Goal: Information Seeking & Learning: Learn about a topic

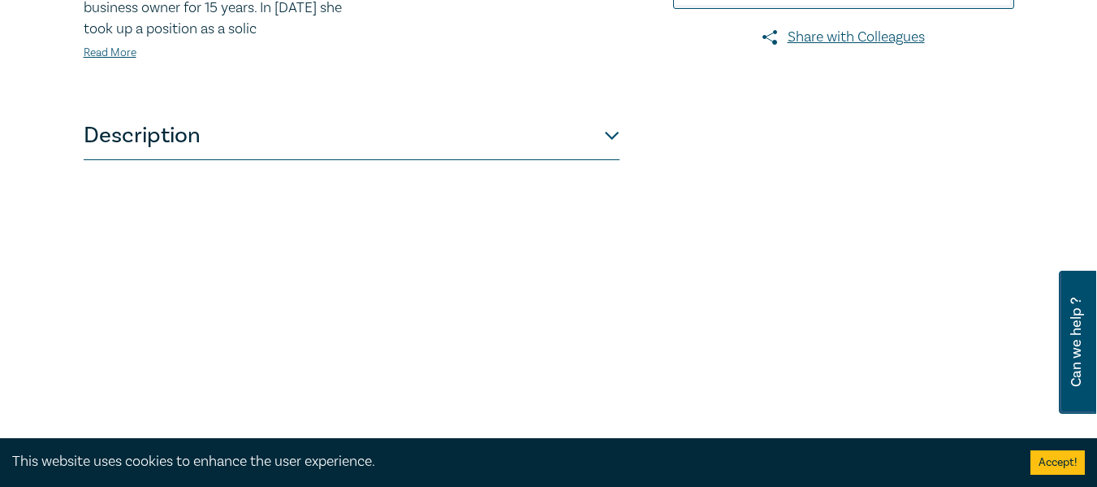
scroll to position [655, 0]
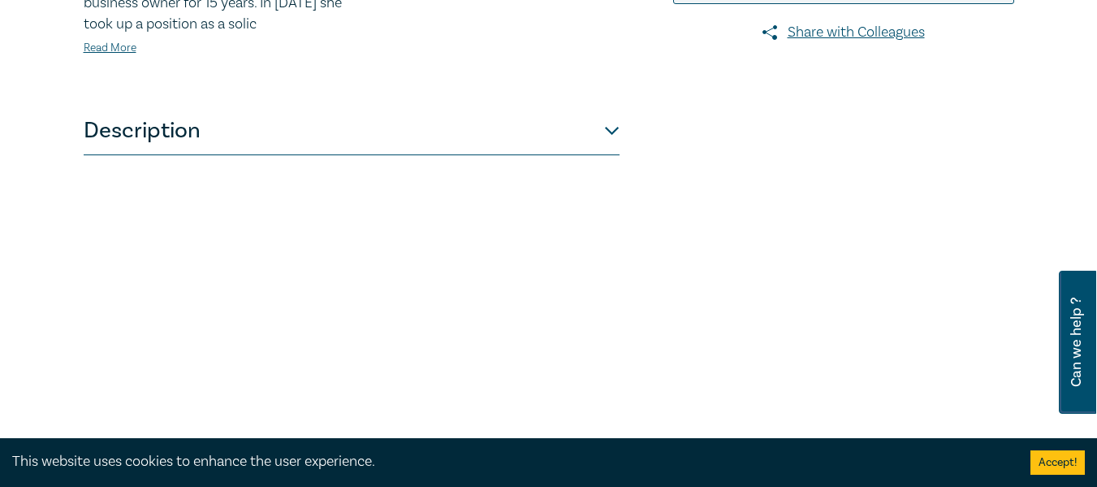
click at [606, 155] on button "Description" at bounding box center [352, 130] width 536 height 49
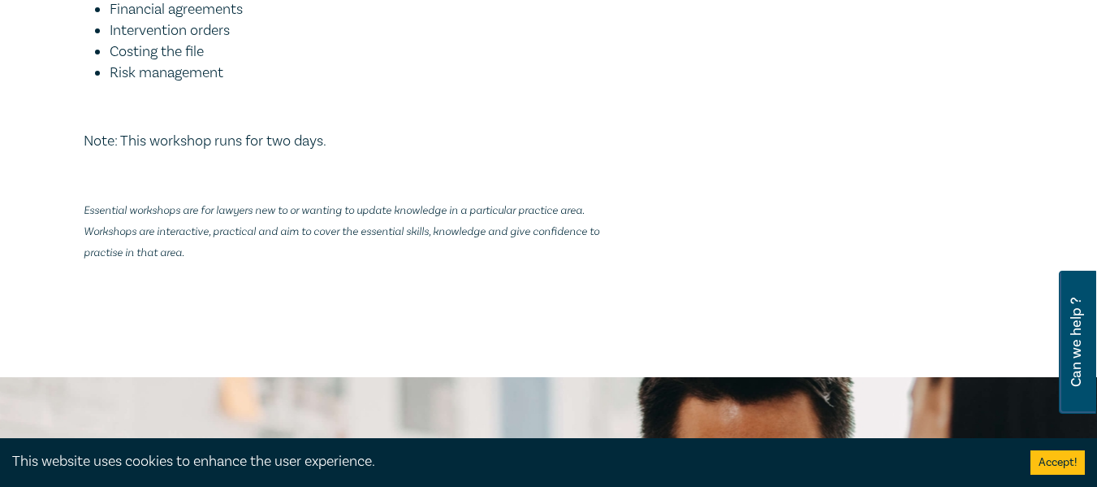
scroll to position [786, 0]
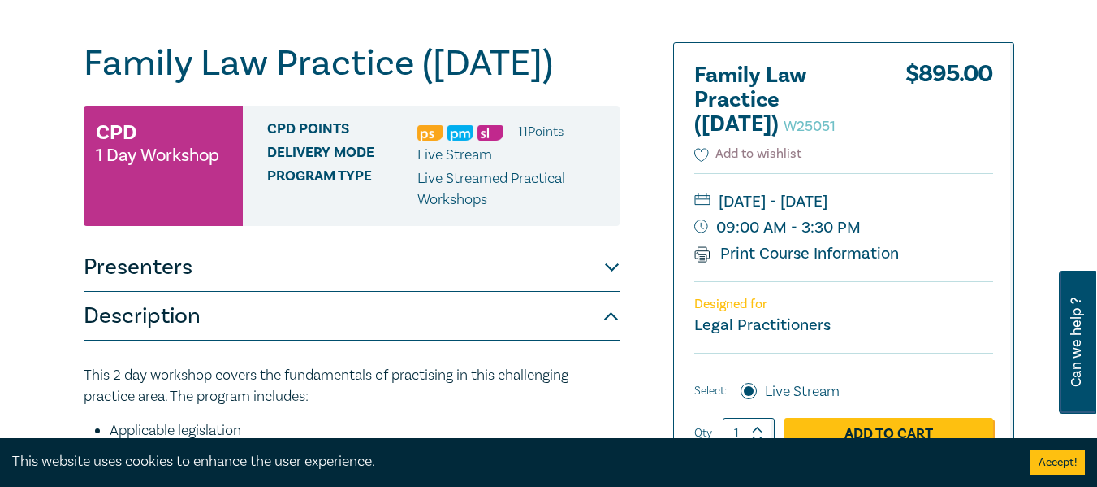
scroll to position [166, 0]
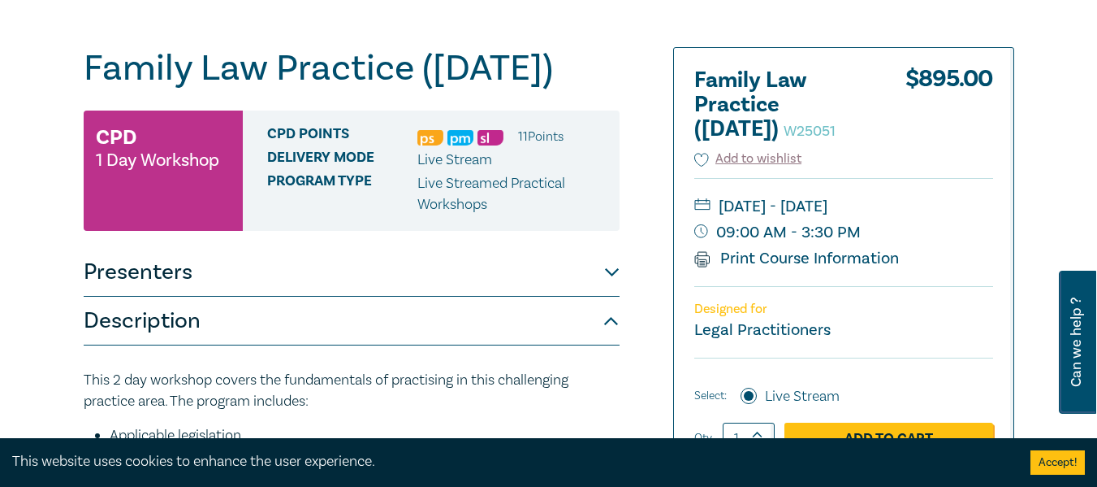
click at [0, 243] on div "Family Law Practice (November 2025) W25051 CPD 1 Day Workshop CPD Points 11 Poi…" at bounding box center [548, 481] width 1097 height 1023
click at [18, 319] on div "Family Law Practice (November 2025) W25051 CPD 1 Day Workshop CPD Points 11 Poi…" at bounding box center [548, 481] width 1097 height 1023
click at [24, 322] on div "Family Law Practice (November 2025) W25051 CPD 1 Day Workshop CPD Points 11 Poi…" at bounding box center [548, 481] width 1097 height 1023
drag, startPoint x: 19, startPoint y: 344, endPoint x: 59, endPoint y: 377, distance: 52.0
click at [59, 377] on div "Family Law Practice (November 2025) W25051 CPD 1 Day Workshop CPD Points 11 Poi…" at bounding box center [548, 481] width 1097 height 1023
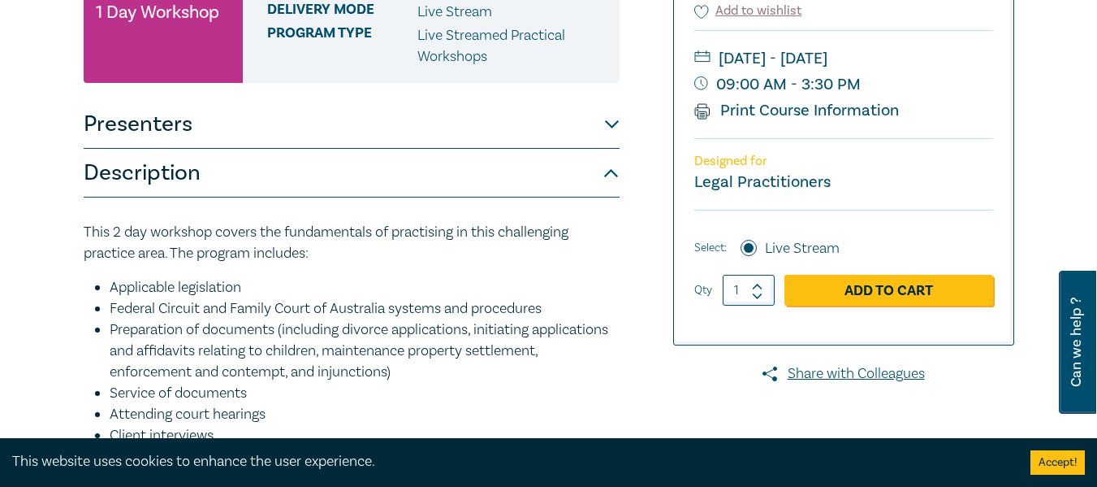
scroll to position [268, 0]
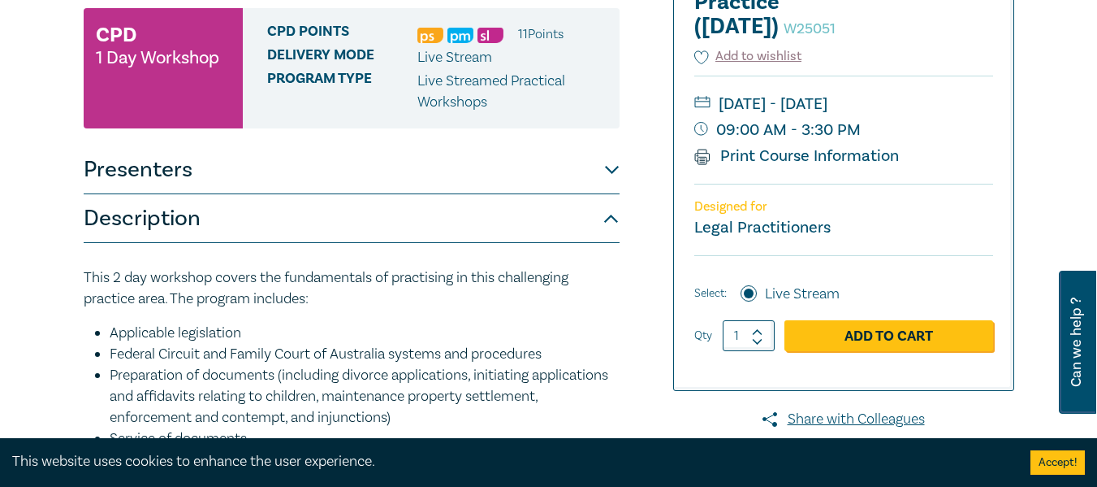
click at [608, 194] on button "Presenters" at bounding box center [352, 169] width 536 height 49
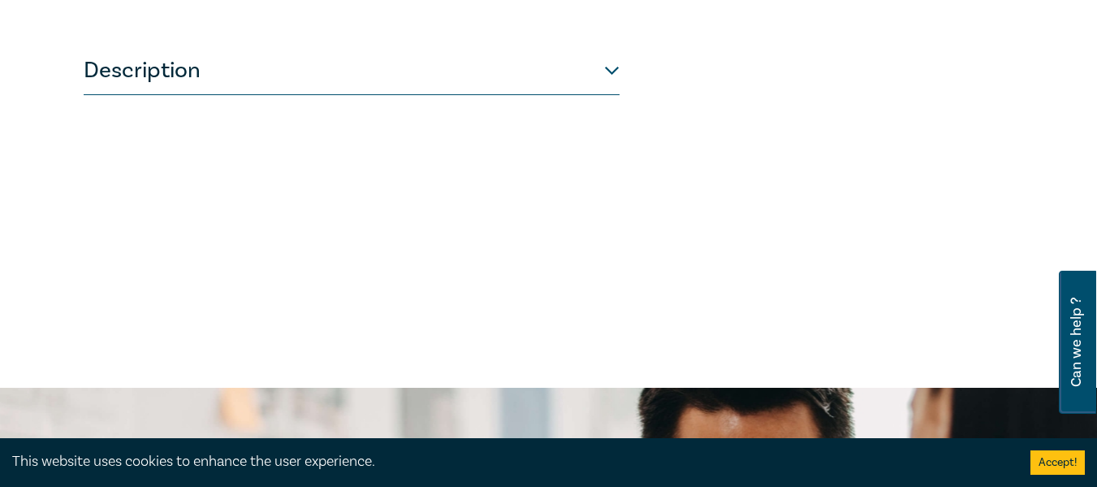
scroll to position [717, 0]
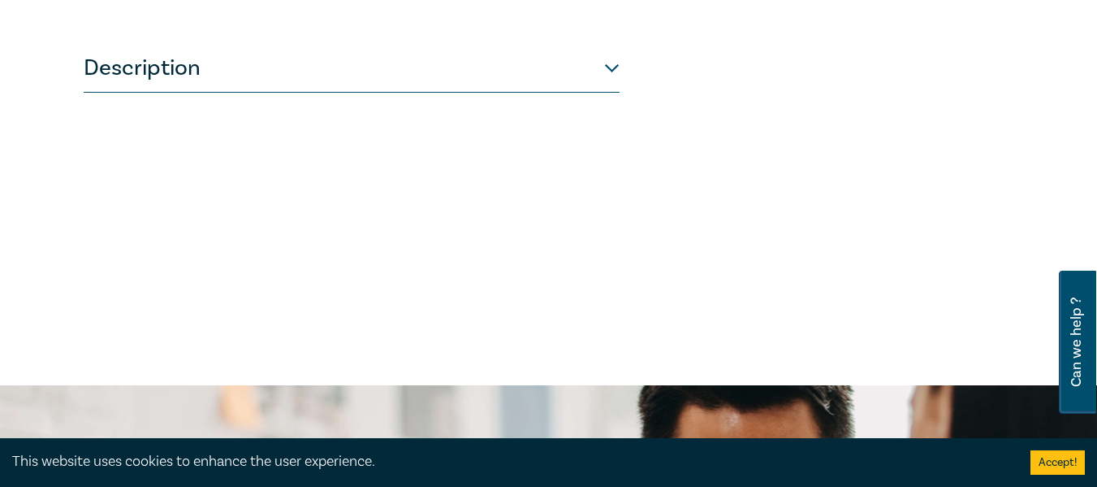
click at [612, 93] on button "Description" at bounding box center [352, 68] width 536 height 49
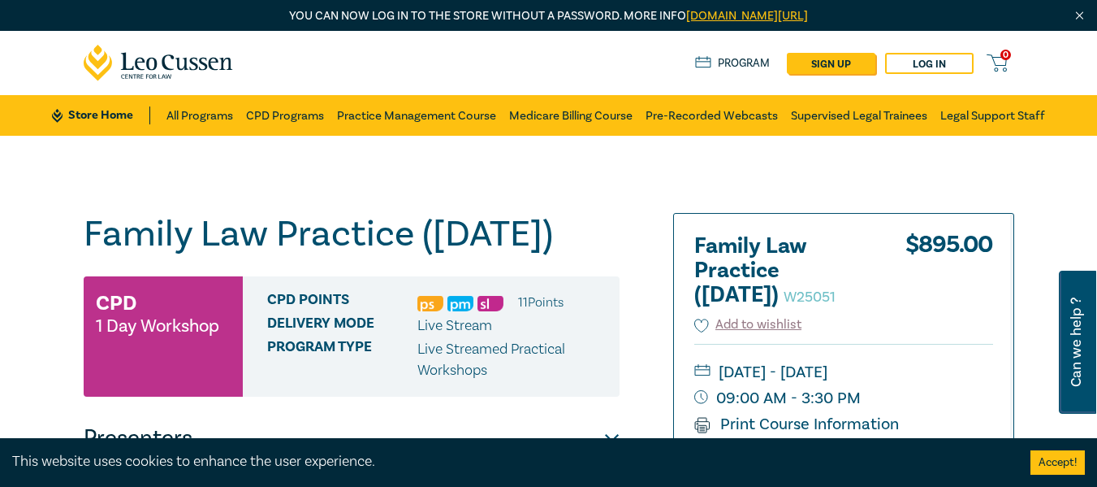
scroll to position [45, 0]
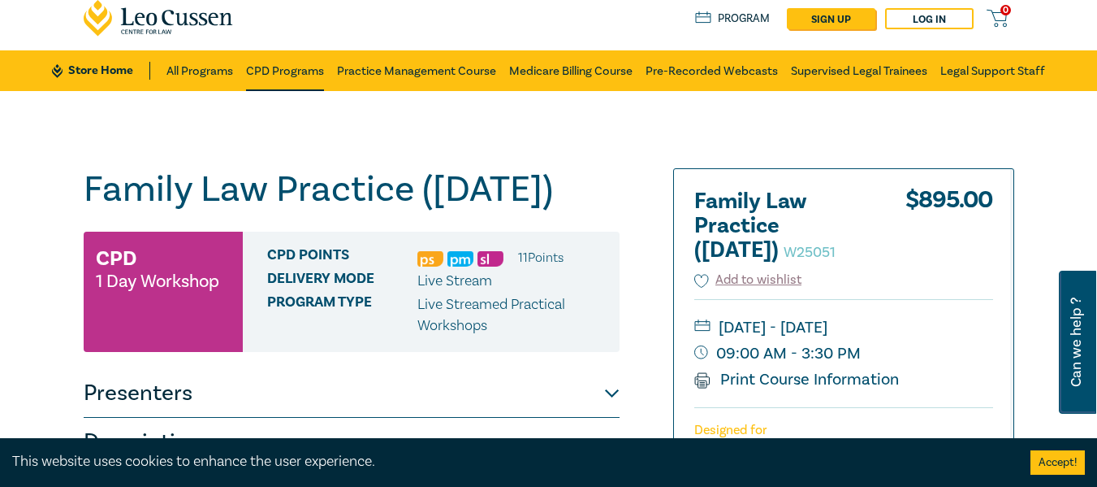
click at [282, 75] on link "CPD Programs" at bounding box center [285, 70] width 78 height 41
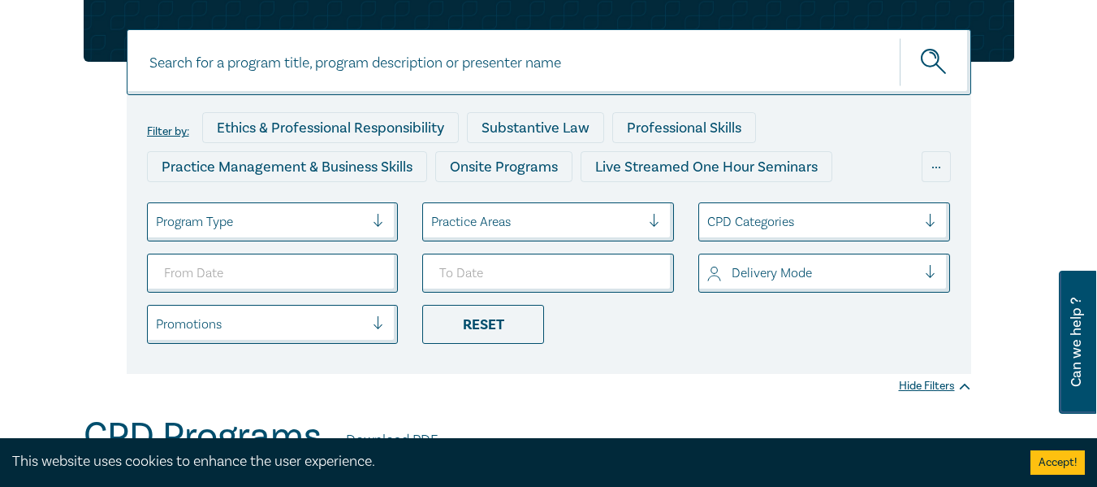
scroll to position [162, 0]
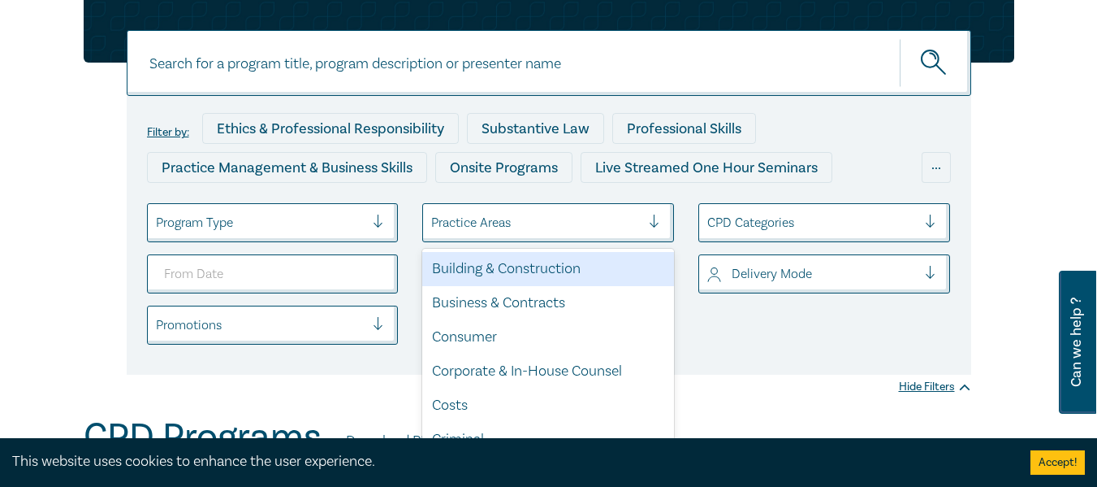
click at [522, 221] on div at bounding box center [536, 222] width 210 height 21
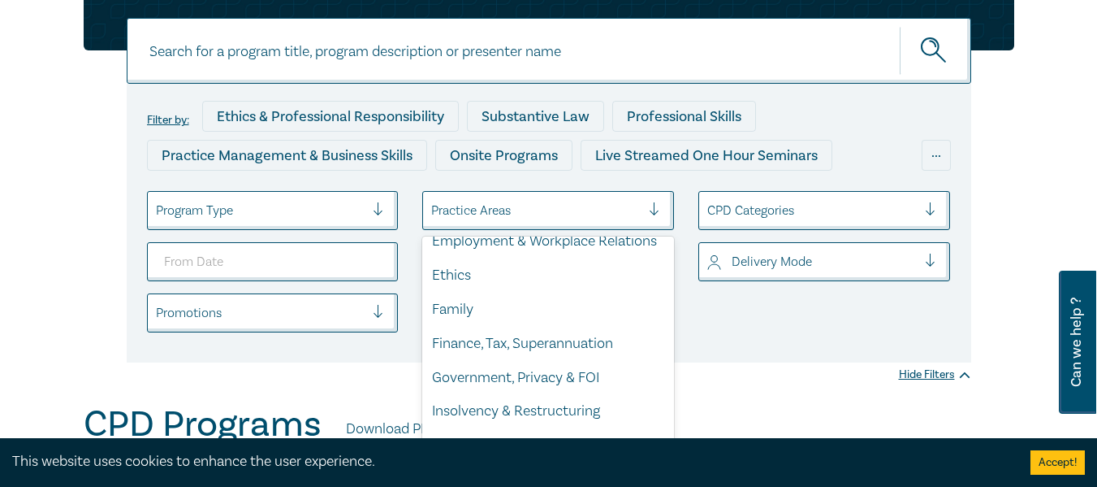
scroll to position [221, 0]
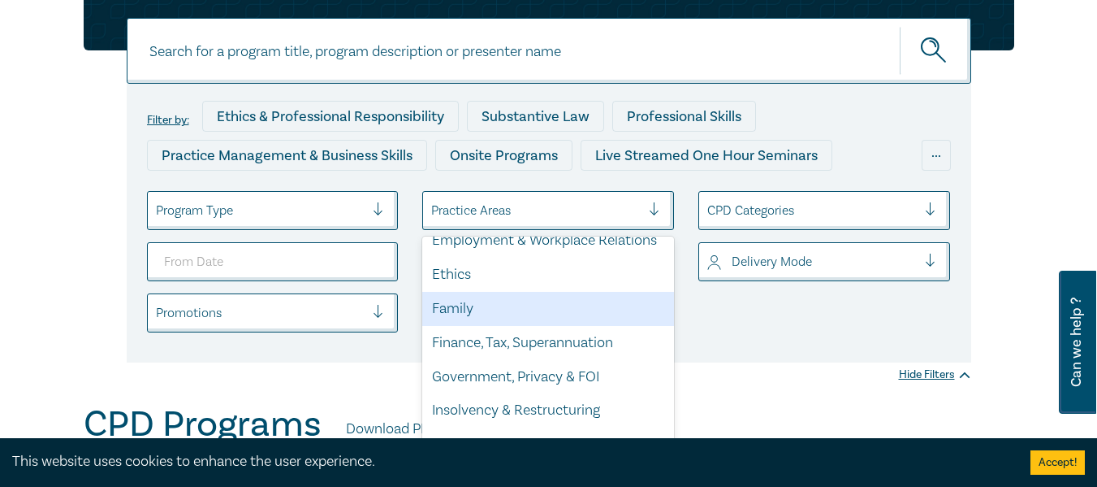
click at [461, 326] on div "Family" at bounding box center [548, 309] width 252 height 34
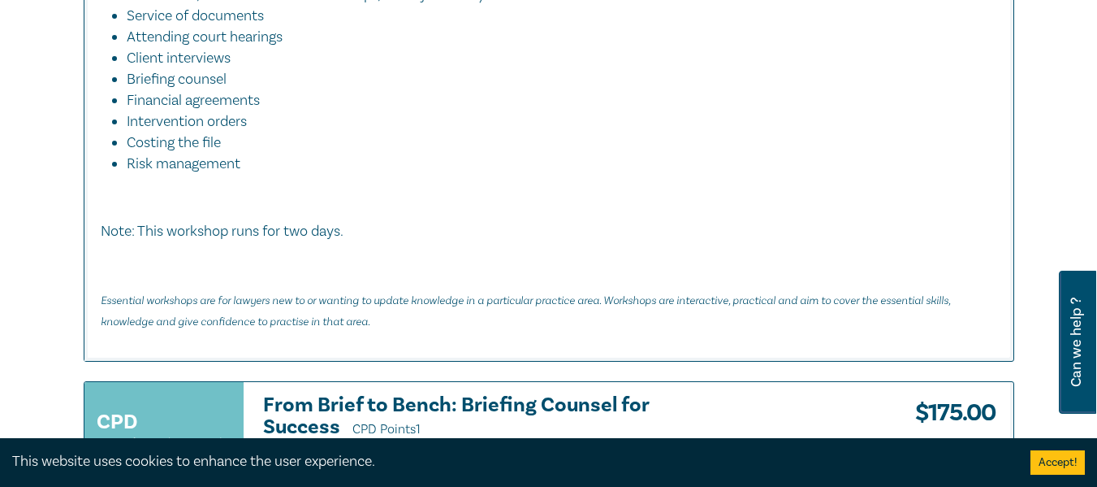
scroll to position [2028, 0]
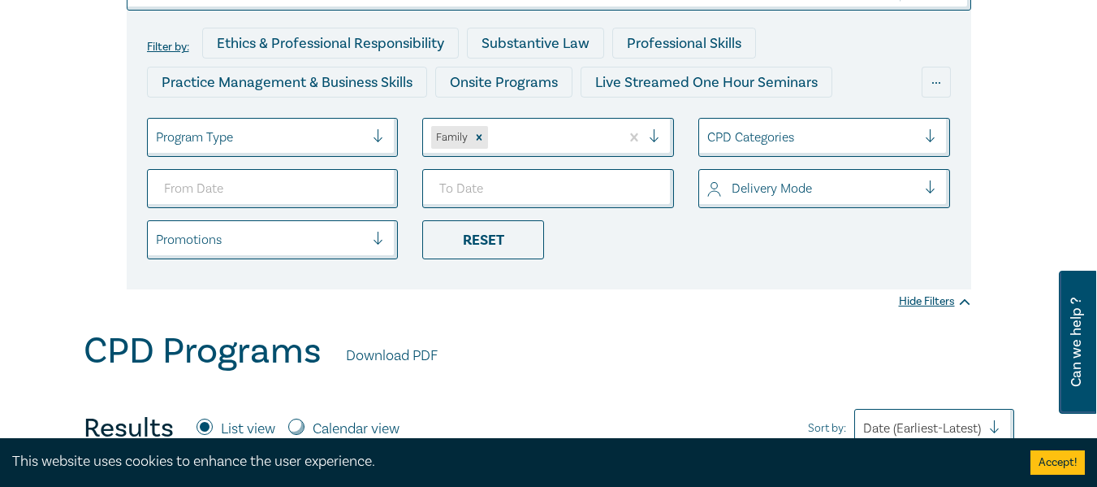
scroll to position [0, 0]
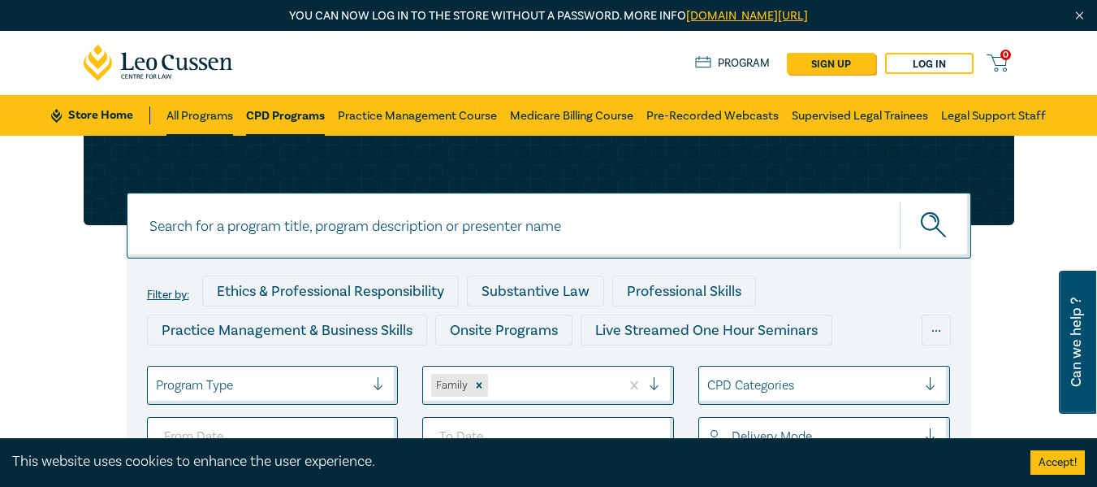
click at [185, 117] on link "All Programs" at bounding box center [200, 115] width 67 height 41
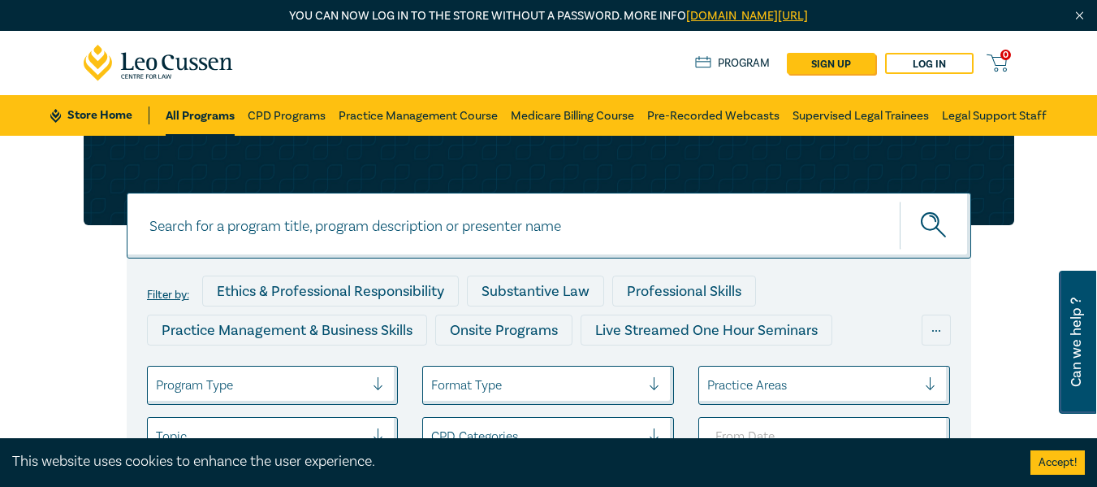
click at [0, 252] on div "Filter by: Ethics & Professional Responsibility Substantive Law Professional Sk…" at bounding box center [548, 382] width 1097 height 493
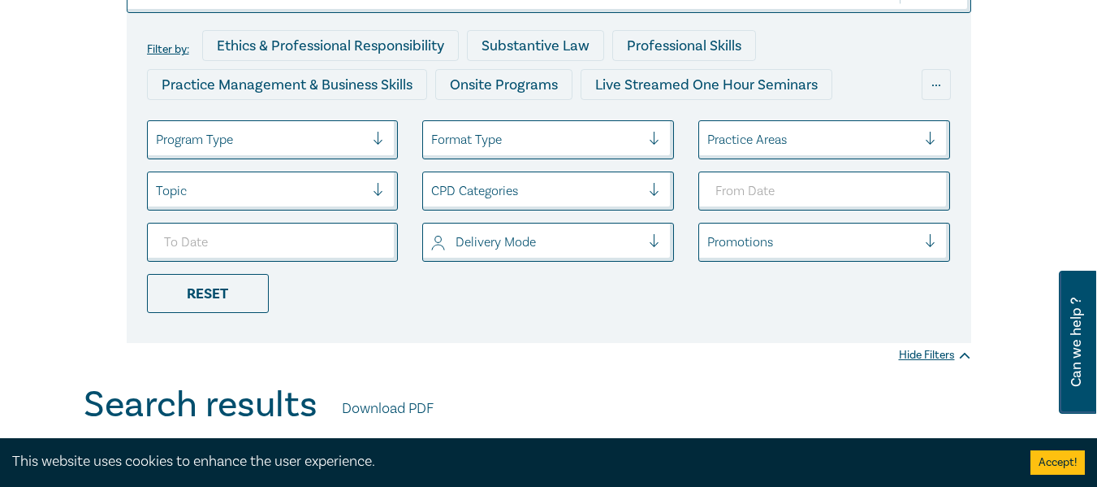
scroll to position [246, 0]
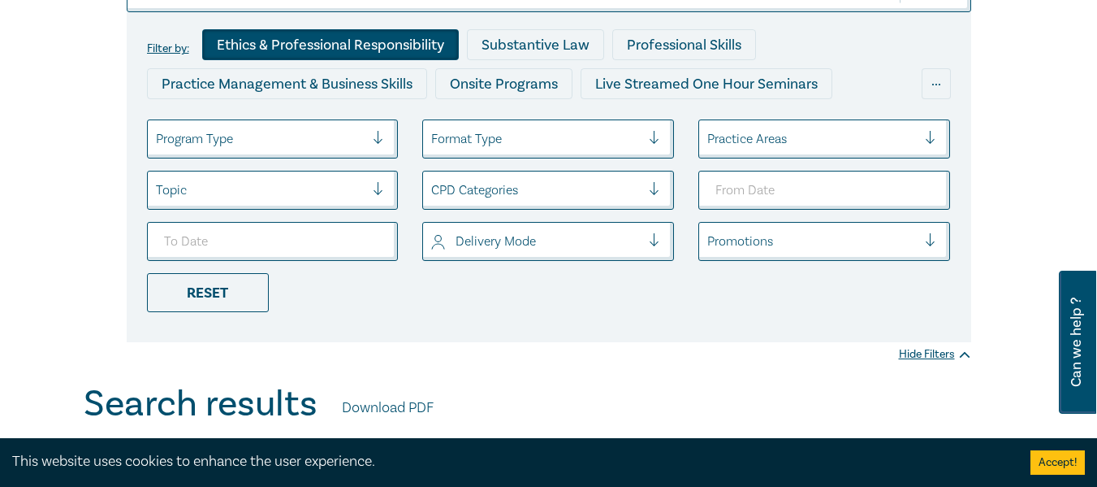
click at [275, 44] on div "Ethics & Professional Responsibility" at bounding box center [330, 44] width 257 height 31
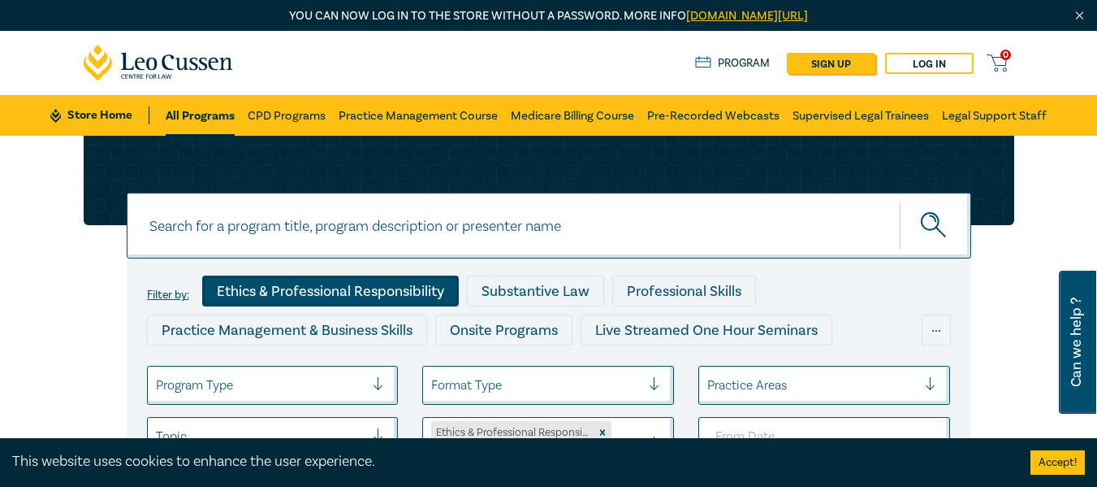
click at [48, 214] on div "Filter by: Ethics & Professional Responsibility Substantive Law Professional Sk…" at bounding box center [548, 390] width 1097 height 509
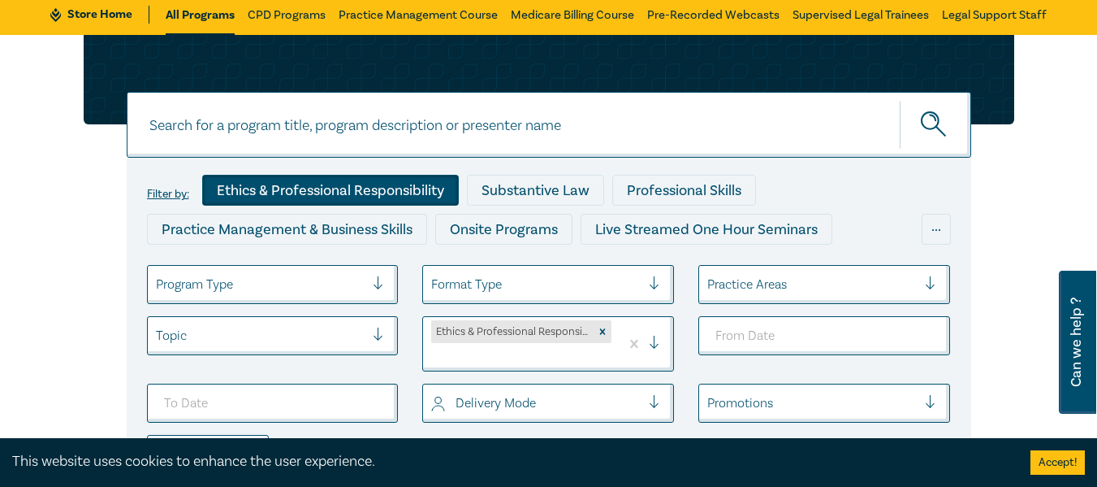
scroll to position [102, 0]
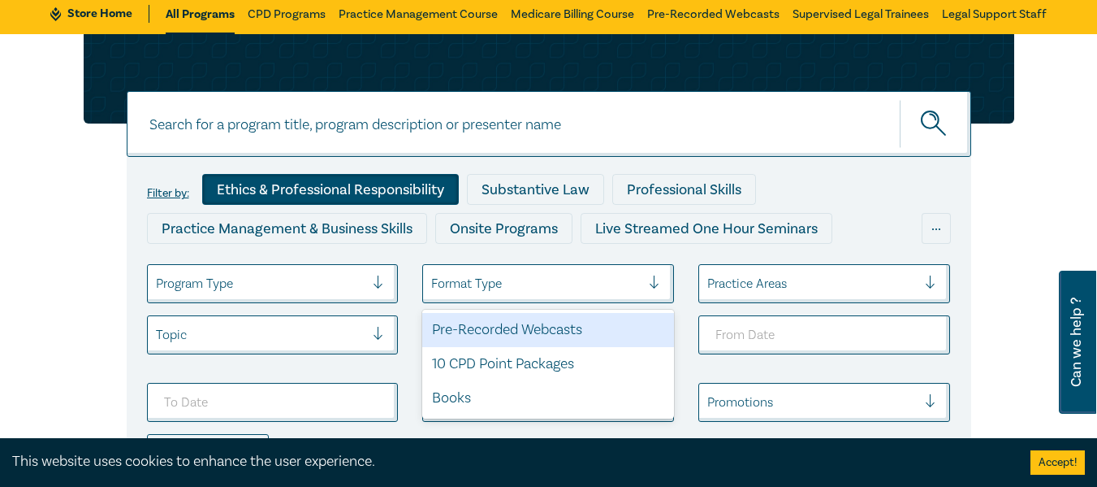
click at [649, 291] on div "Format Type" at bounding box center [536, 284] width 226 height 28
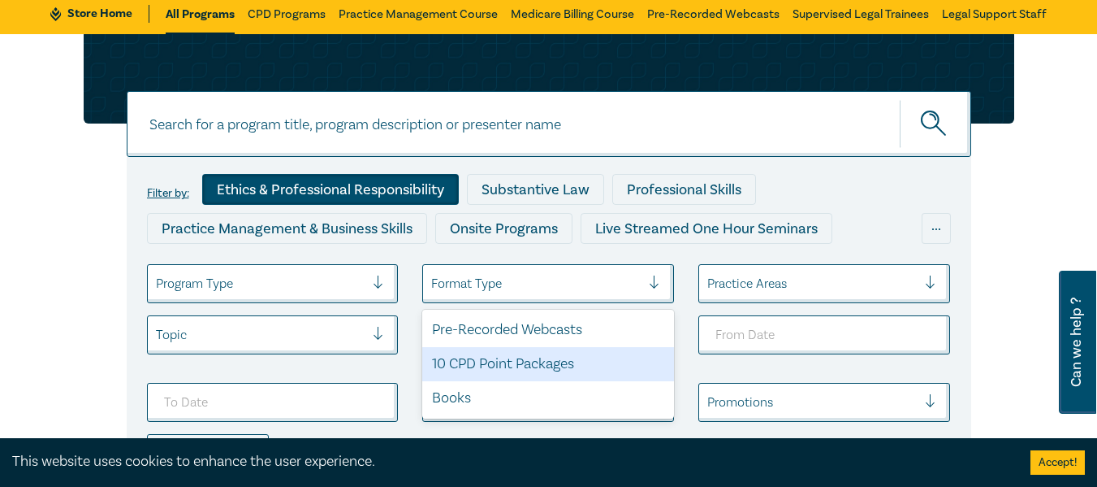
click at [630, 359] on div "10 CPD Point Packages" at bounding box center [548, 364] width 252 height 34
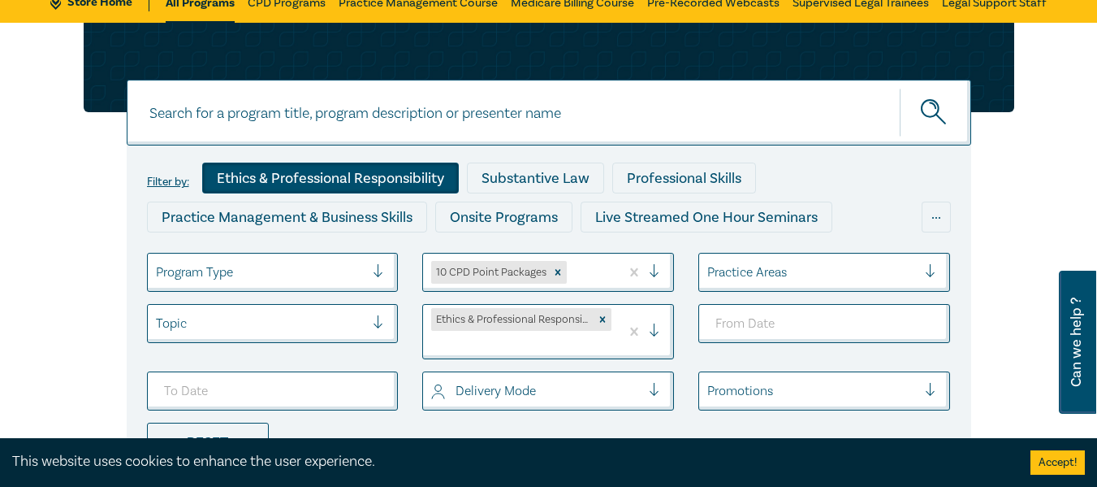
click at [473, 336] on div "Ethics & Professional Responsibility" at bounding box center [521, 332] width 197 height 54
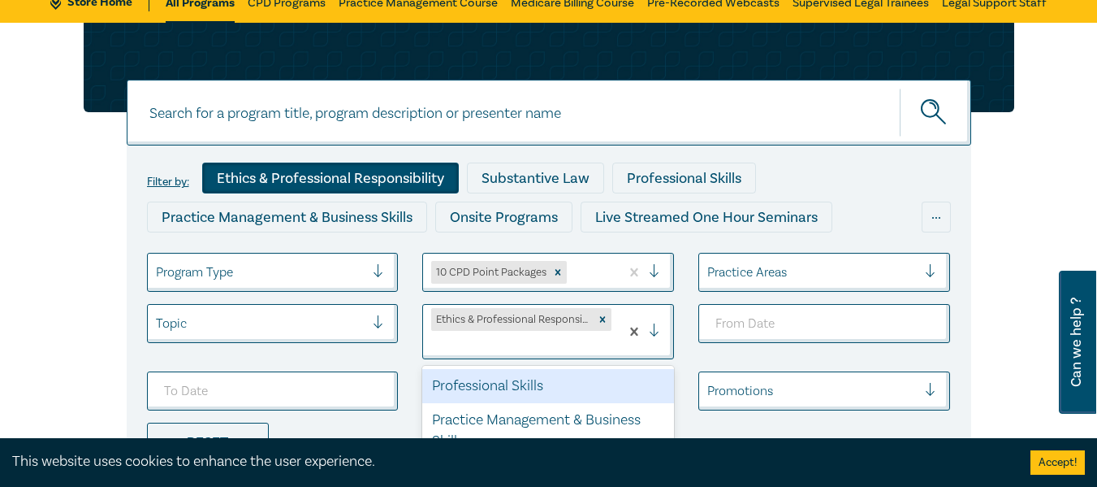
scroll to position [128, 0]
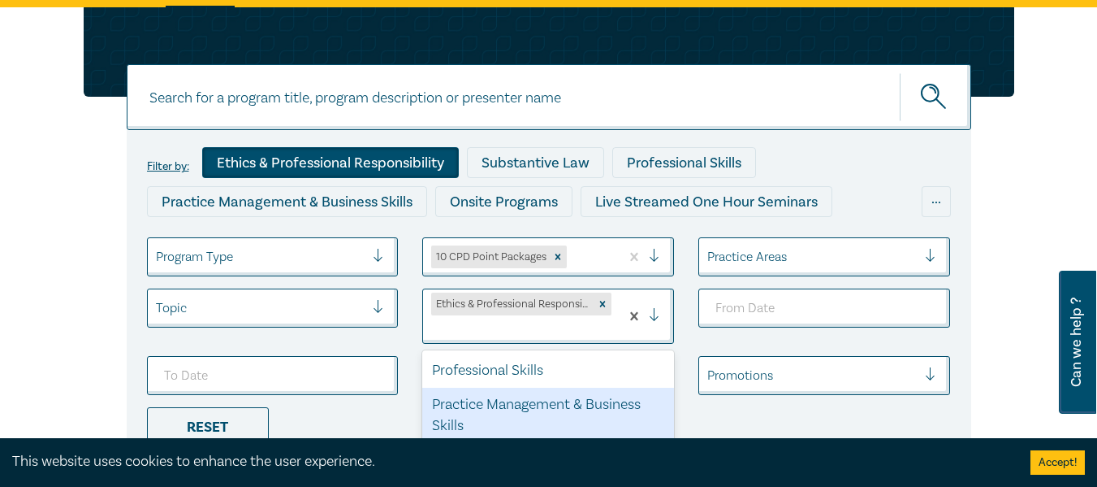
click at [556, 402] on div "Practice Management & Business Skills" at bounding box center [548, 414] width 252 height 55
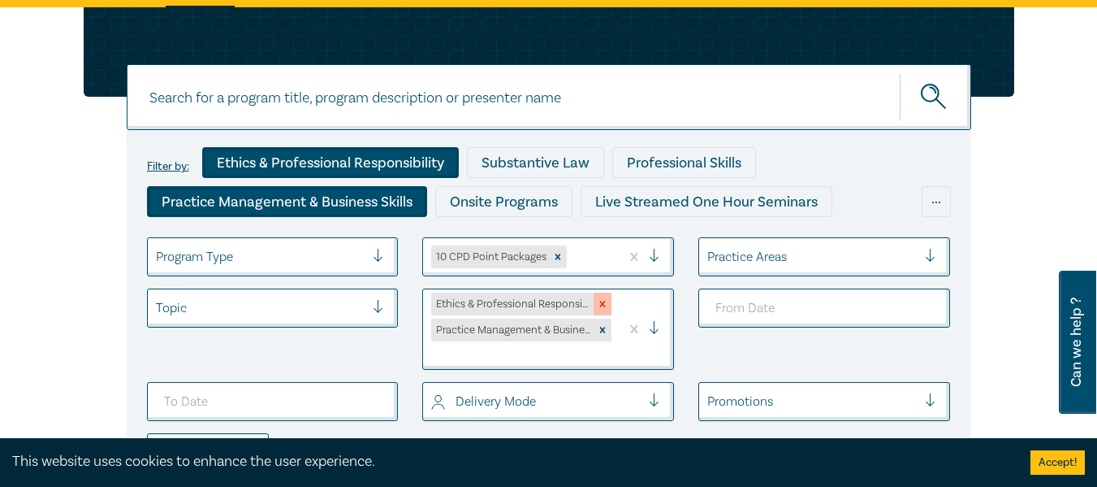
click at [606, 307] on icon "Remove Ethics & Professional Responsibility" at bounding box center [602, 303] width 11 height 11
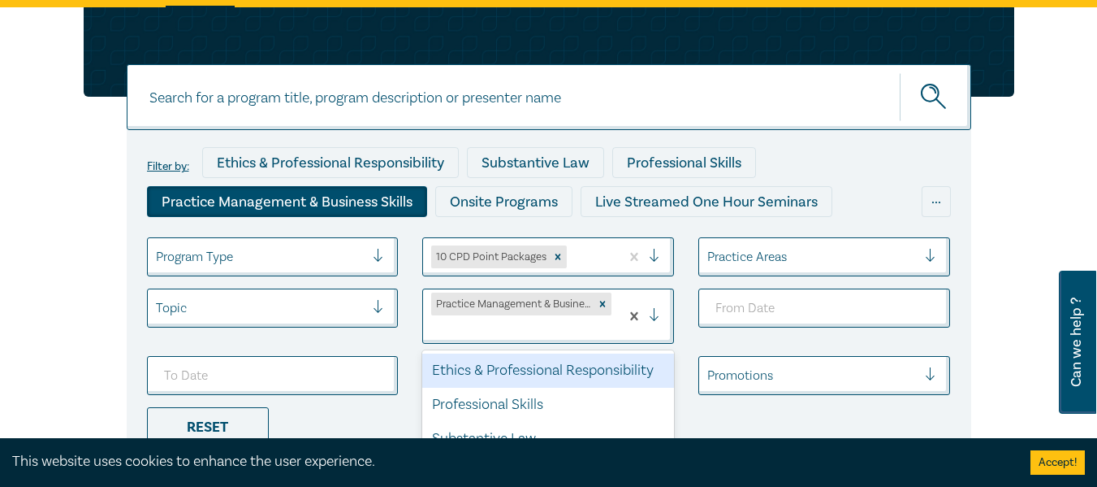
click at [653, 316] on div at bounding box center [661, 316] width 24 height 16
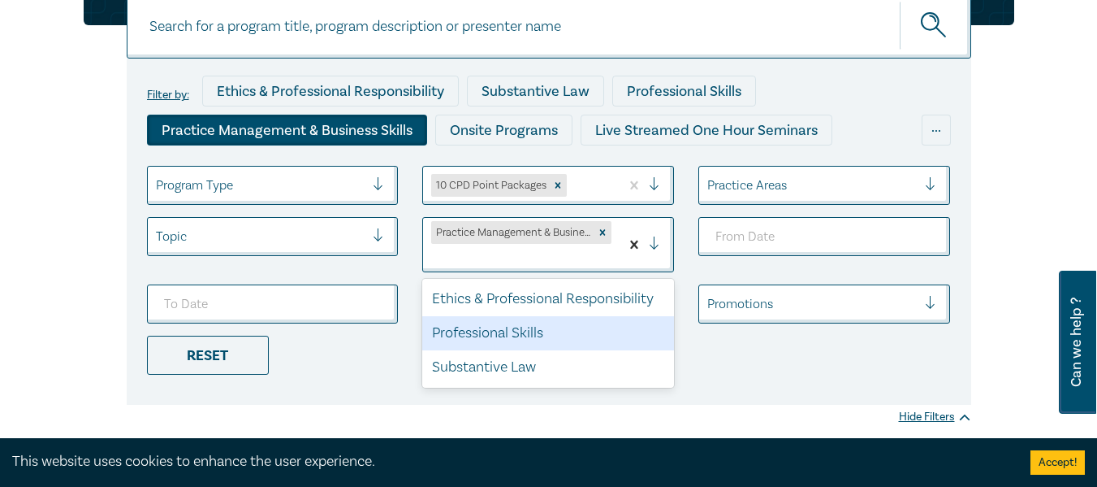
scroll to position [201, 0]
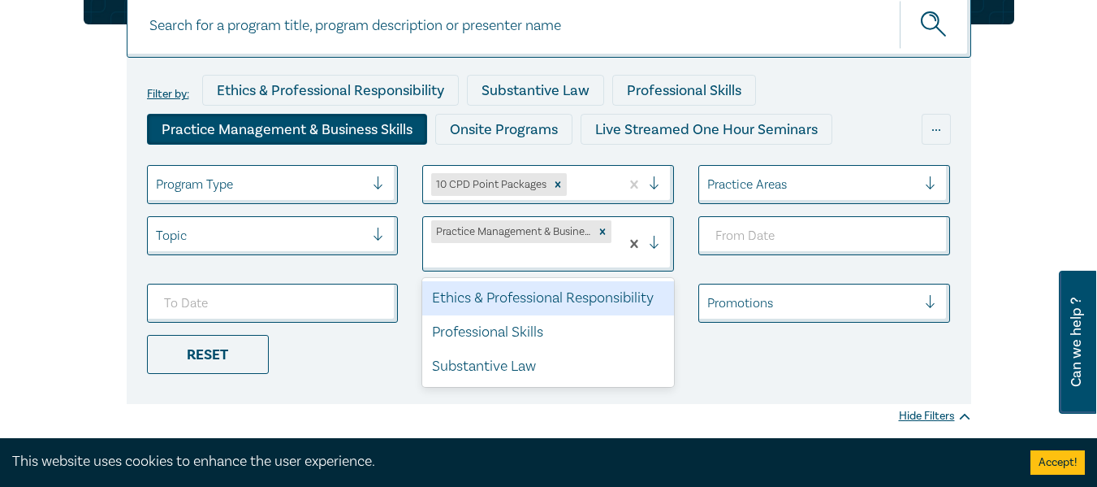
click at [12, 250] on div "Filter by: Ethics & Professional Responsibility Substantive Law Professional Sk…" at bounding box center [548, 189] width 1097 height 509
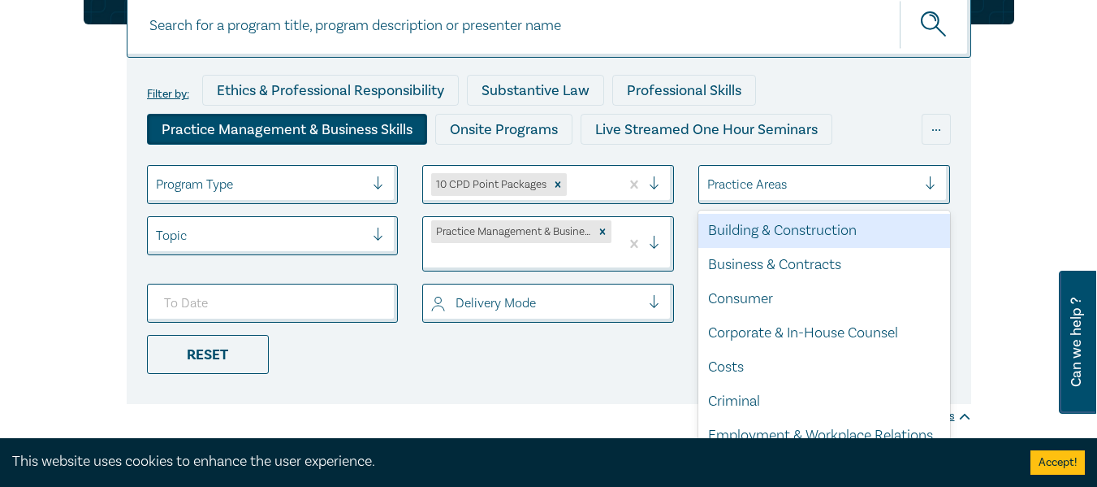
click at [923, 186] on div "Practice Areas" at bounding box center [812, 185] width 226 height 28
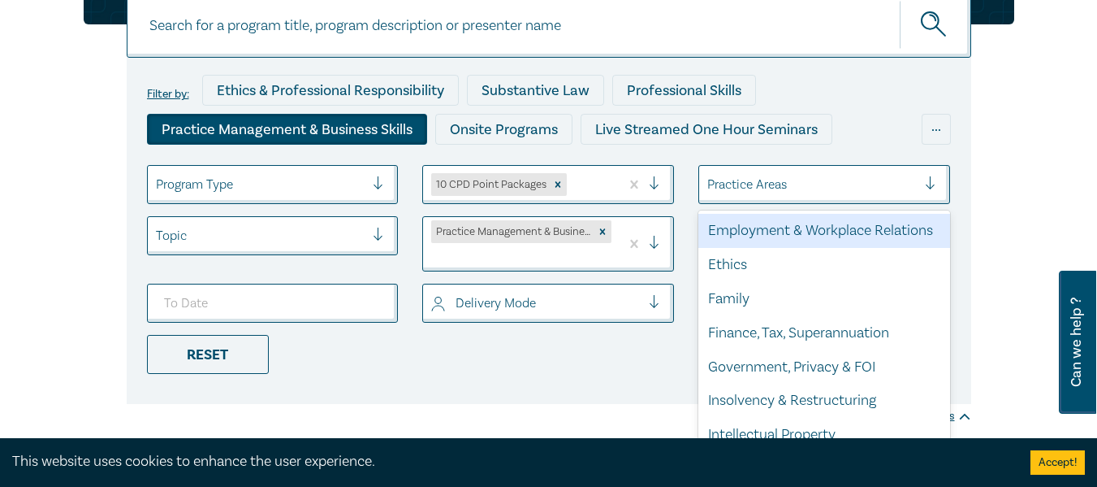
scroll to position [206, 0]
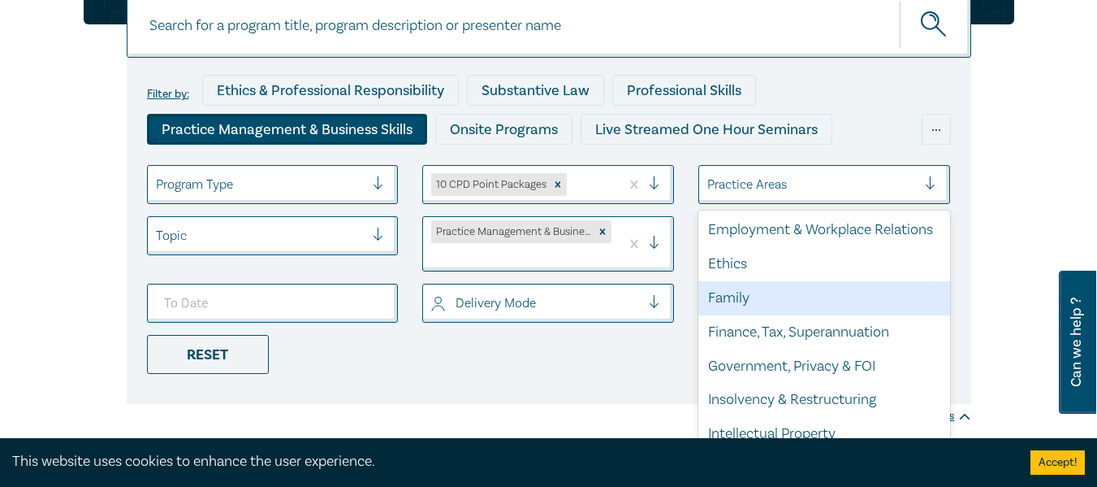
click at [817, 315] on div "Family" at bounding box center [825, 298] width 252 height 34
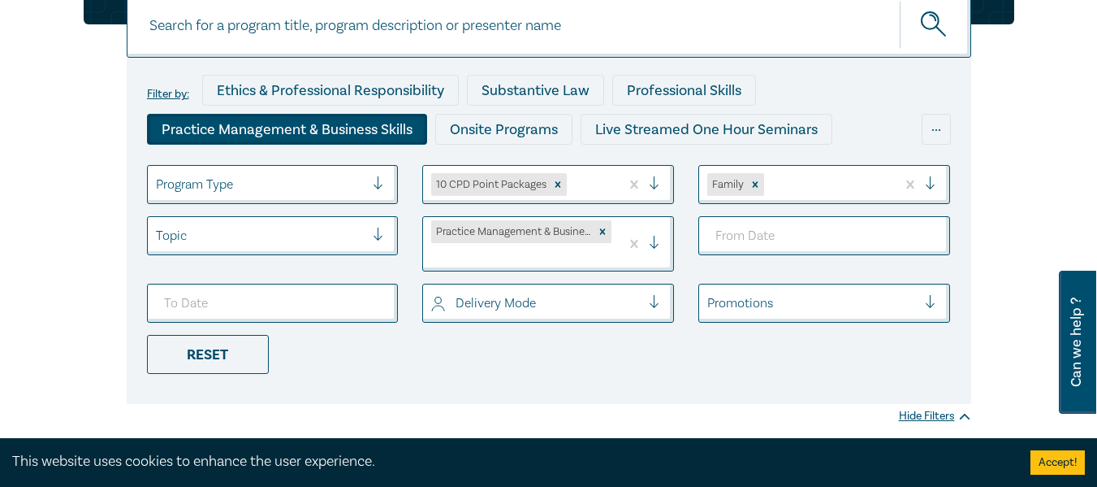
click at [932, 301] on div at bounding box center [937, 303] width 24 height 16
click at [507, 345] on ul "Program Type 10 CPD Point Packages Family Topic Practice Management & Business …" at bounding box center [549, 269] width 829 height 209
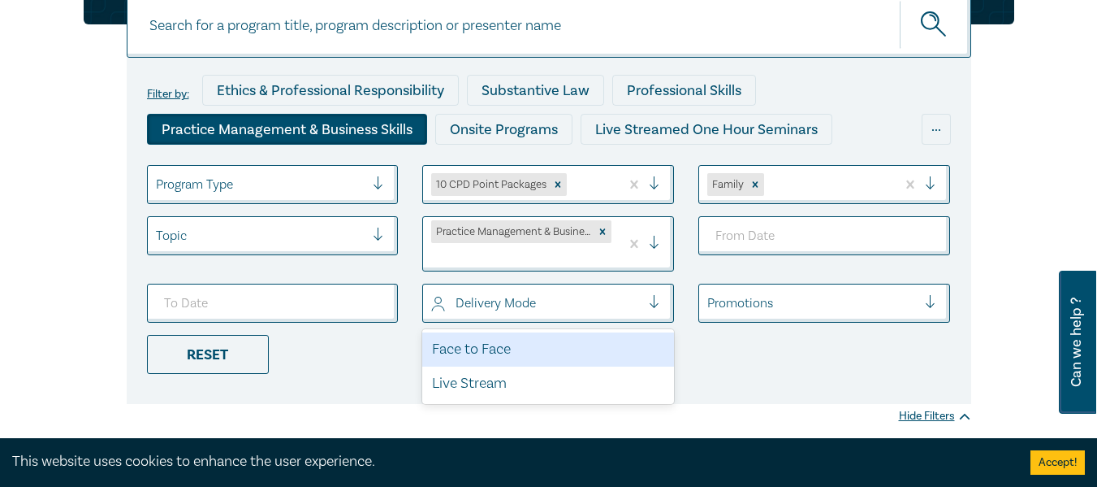
click at [652, 299] on div at bounding box center [661, 303] width 24 height 16
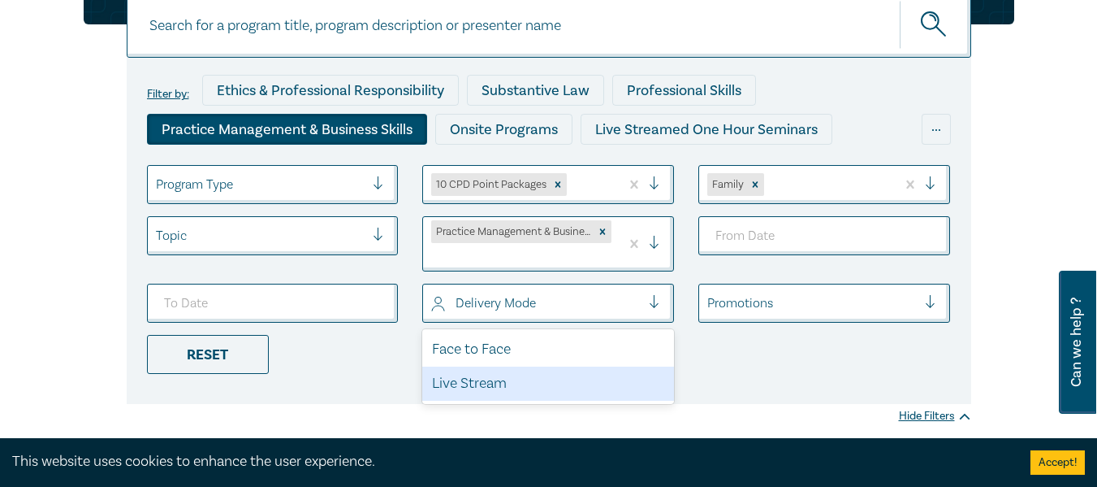
click at [592, 379] on div "Live Stream" at bounding box center [548, 383] width 252 height 34
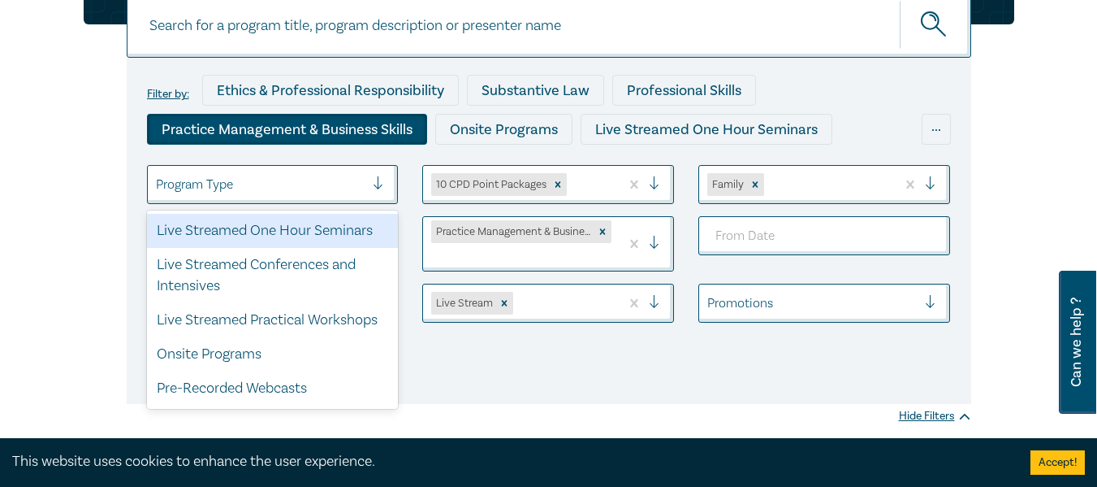
click at [377, 180] on div at bounding box center [385, 184] width 24 height 16
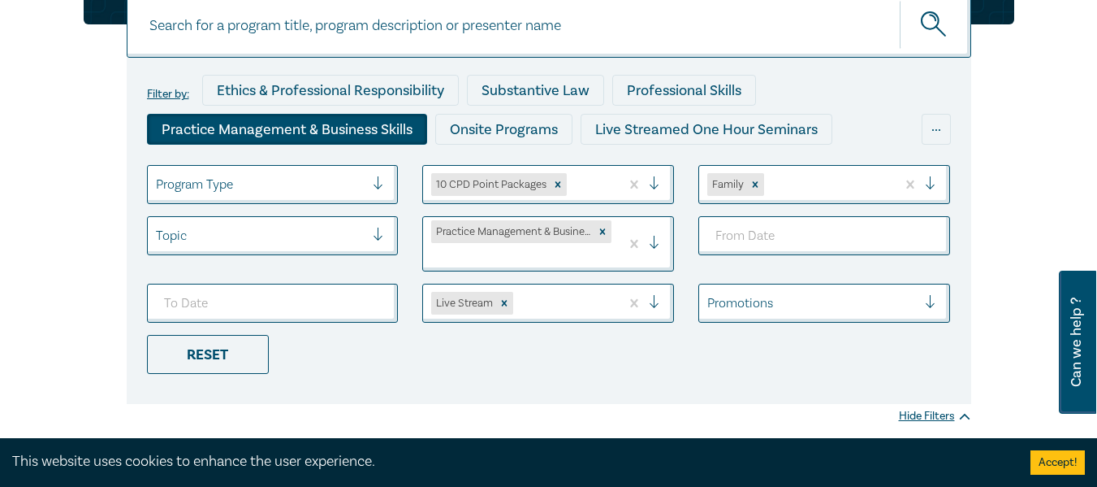
click at [42, 288] on div "Filter by: Ethics & Professional Responsibility Substantive Law Professional Sk…" at bounding box center [548, 189] width 1097 height 509
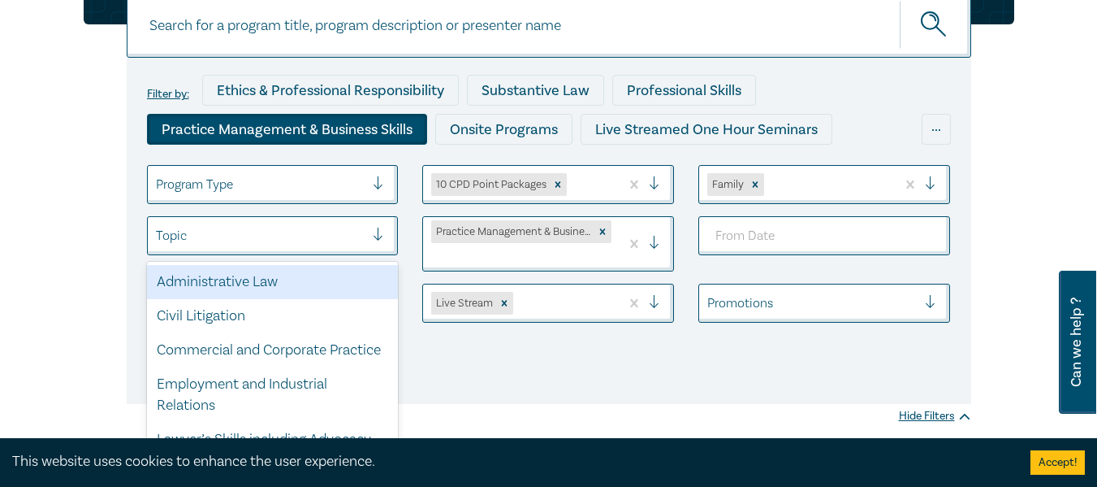
click at [370, 239] on div "Topic" at bounding box center [261, 236] width 226 height 28
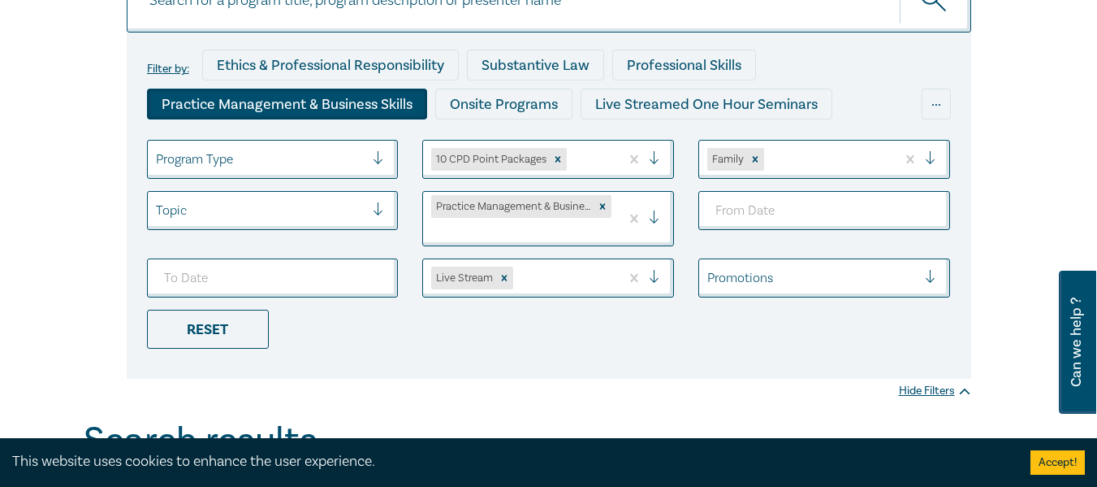
click at [82, 253] on div "Filter by: Ethics & Professional Responsibility Substantive Law Professional Sk…" at bounding box center [549, 144] width 950 height 469
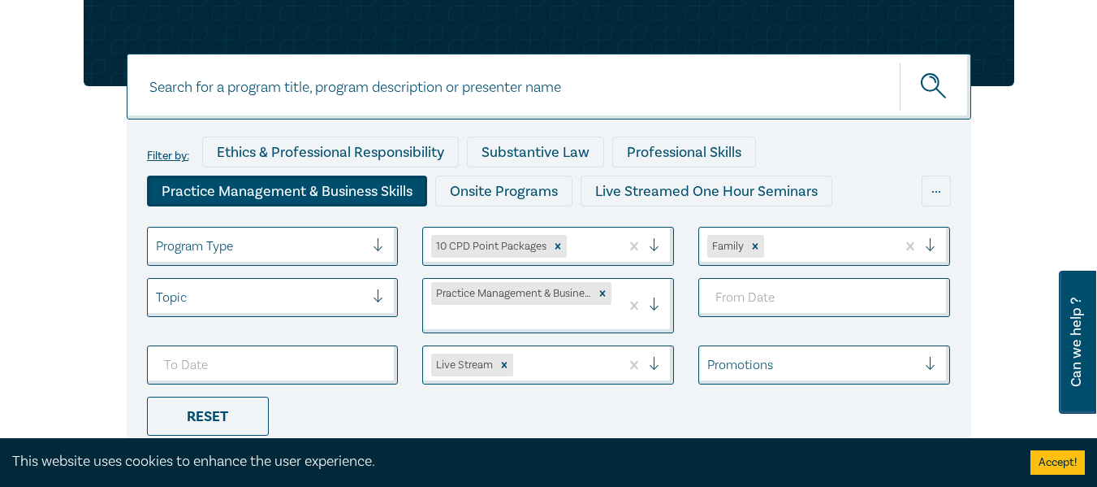
scroll to position [141, 0]
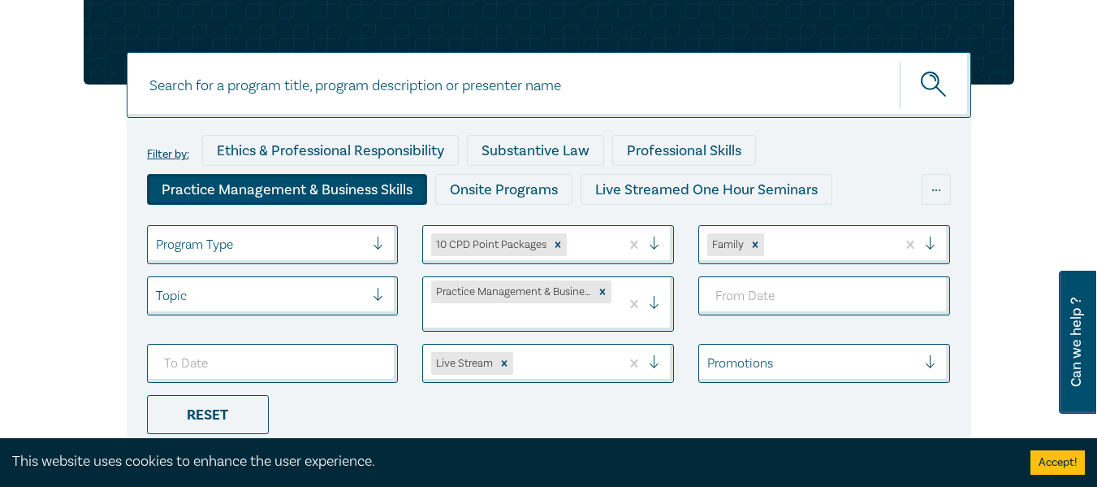
scroll to position [201, 0]
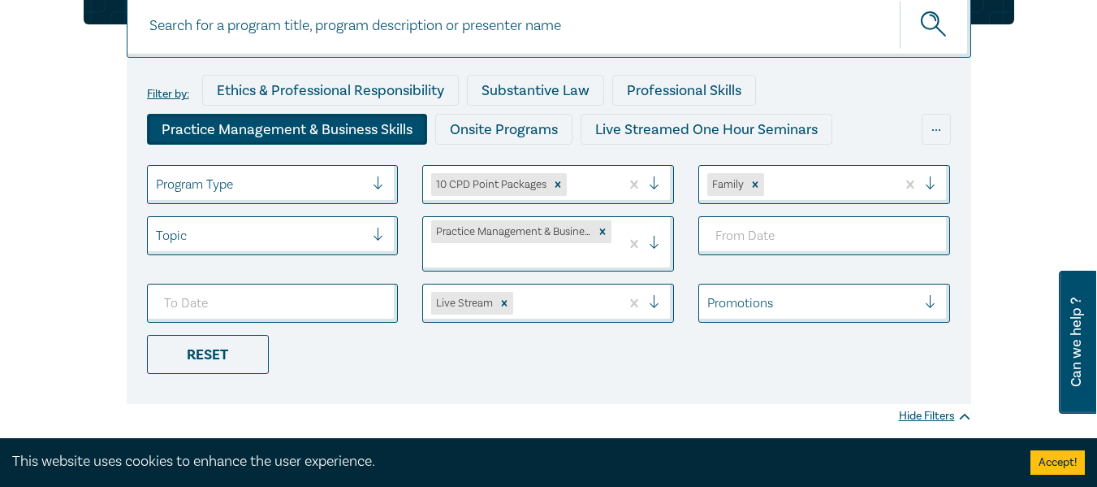
scroll to position [128, 0]
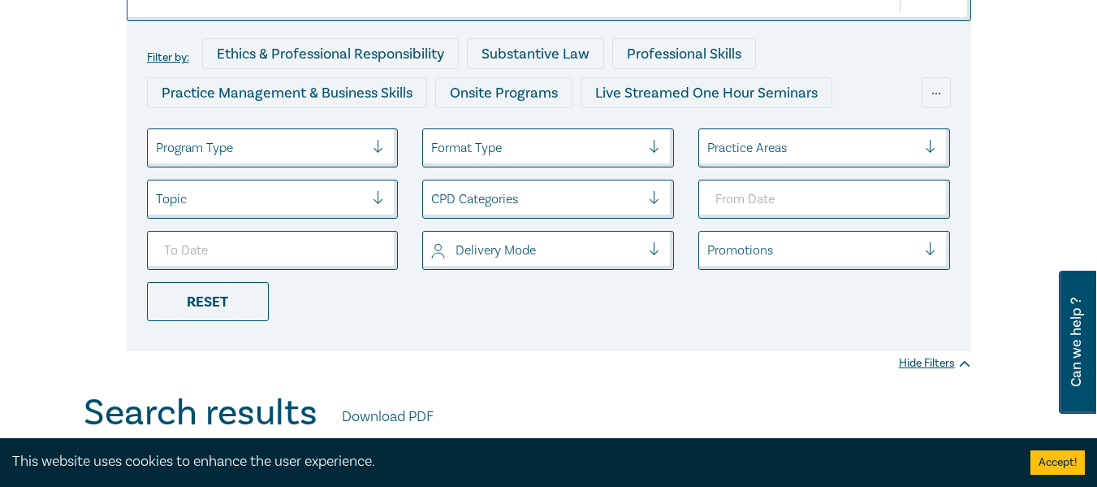
scroll to position [246, 0]
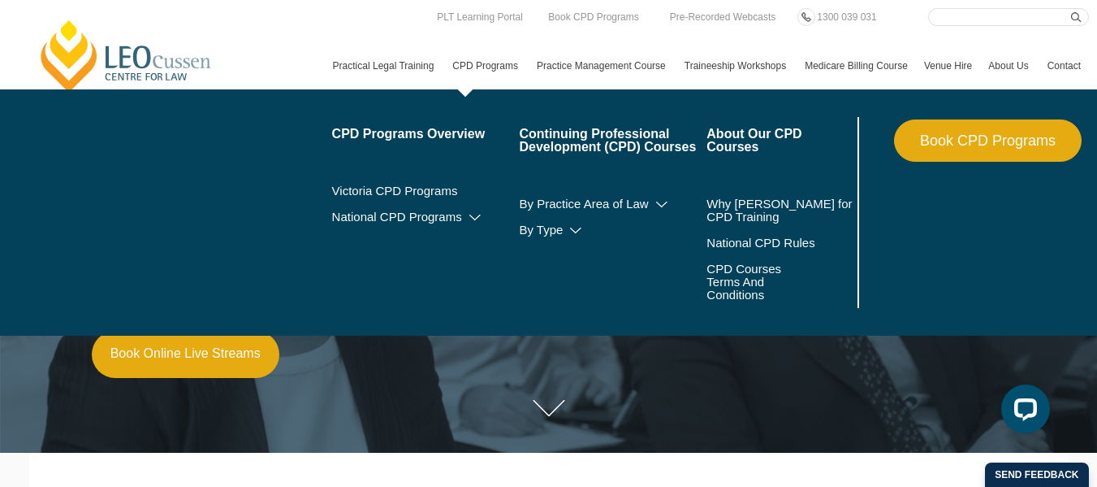
click at [444, 77] on link "CPD Programs" at bounding box center [486, 65] width 84 height 47
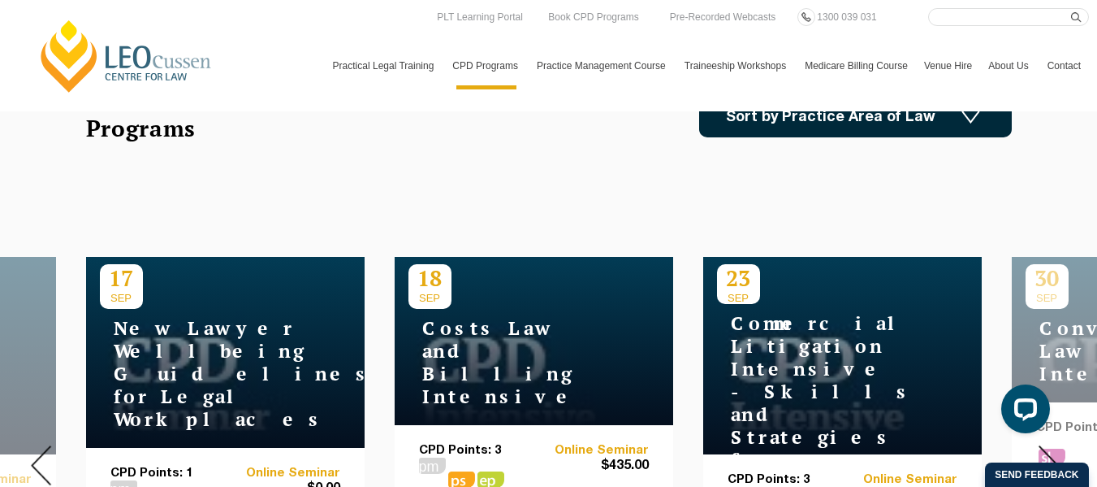
click at [56, 383] on div at bounding box center [40, 465] width 81 height 555
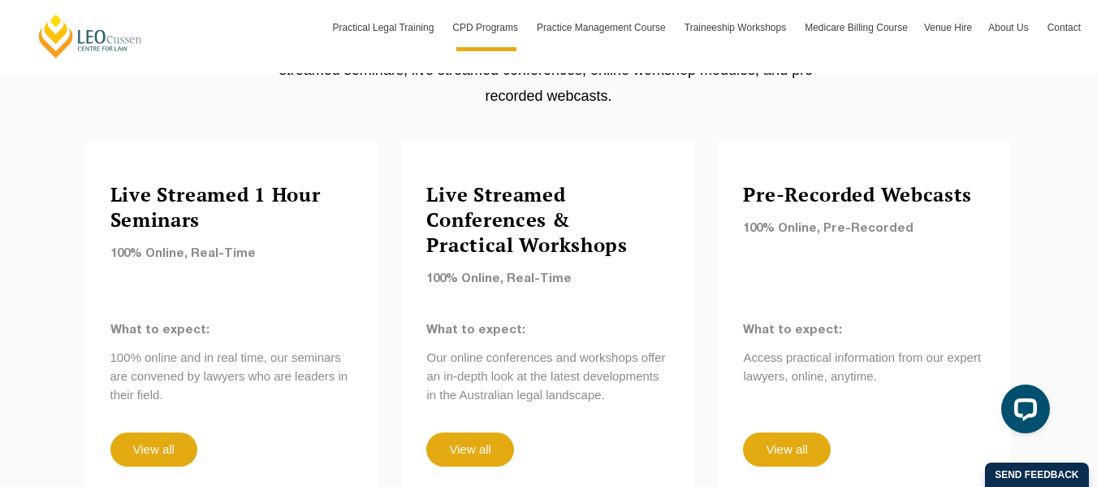
scroll to position [1435, 0]
